Goal: Task Accomplishment & Management: Manage account settings

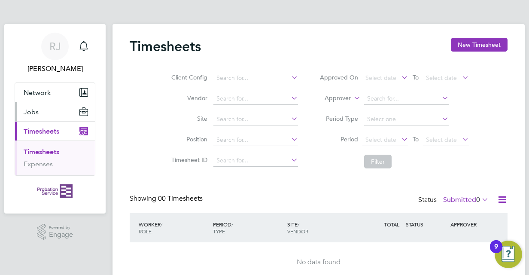
click at [39, 113] on button "Jobs" at bounding box center [55, 111] width 80 height 19
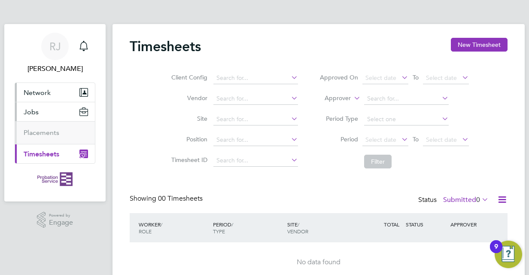
click at [42, 93] on span "Network" at bounding box center [37, 92] width 27 height 8
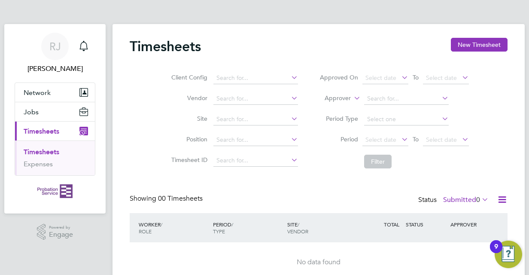
click at [500, 244] on div "9" at bounding box center [496, 246] width 12 height 13
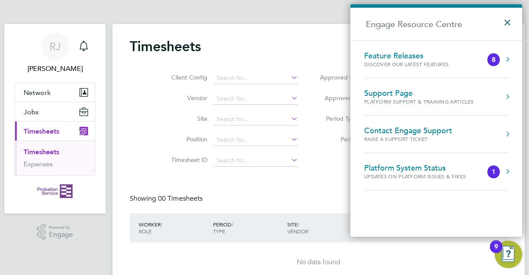
click at [512, 22] on button "×" at bounding box center [509, 19] width 12 height 19
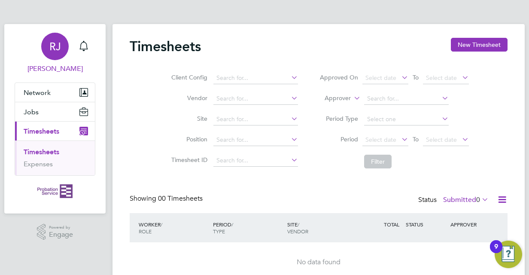
click at [56, 49] on span "RJ" at bounding box center [55, 46] width 12 height 11
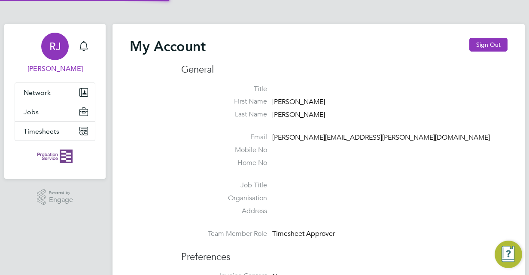
type input "[PERSON_NAME][EMAIL_ADDRESS][PERSON_NAME][DOMAIN_NAME]"
click at [490, 40] on button "Sign Out" at bounding box center [488, 45] width 38 height 14
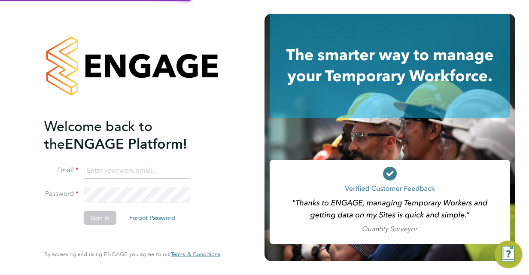
type input "[PERSON_NAME][EMAIL_ADDRESS][PERSON_NAME][DOMAIN_NAME]"
